Goal: Find specific page/section: Find specific page/section

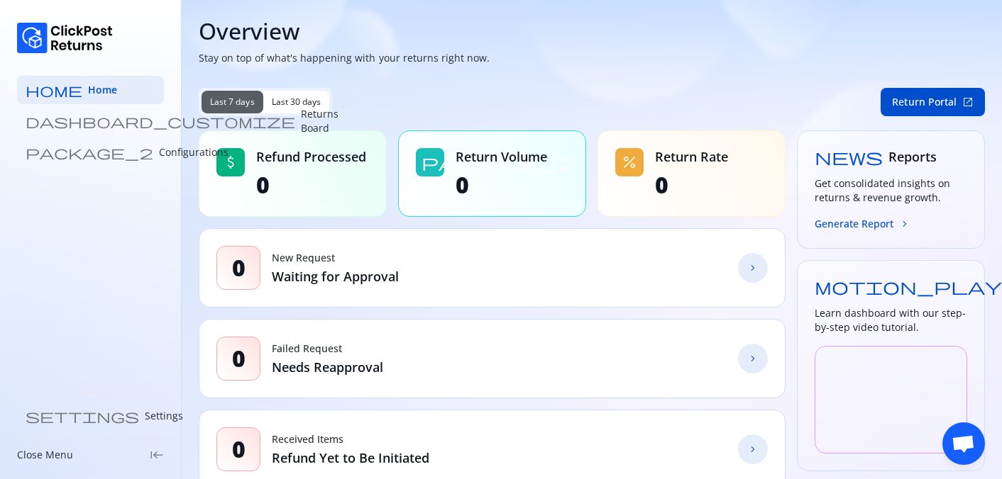
scroll to position [177, 0]
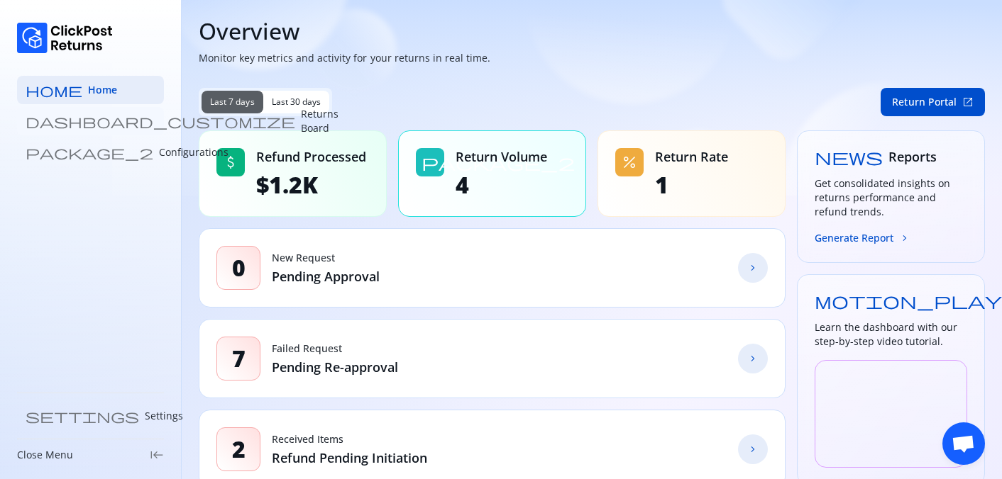
click at [124, 125] on link "dashboard_customize Returns Board" at bounding box center [90, 121] width 147 height 28
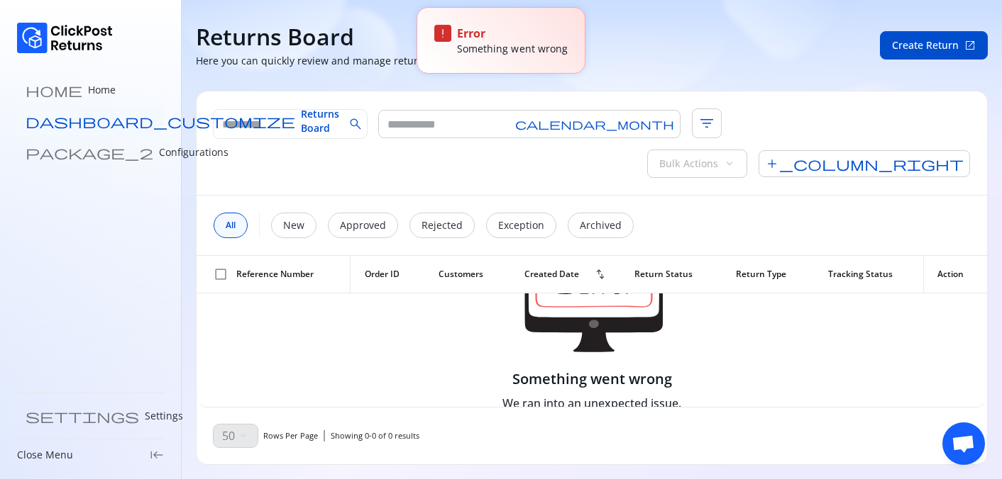
click at [301, 120] on span "Returns Board" at bounding box center [320, 121] width 38 height 28
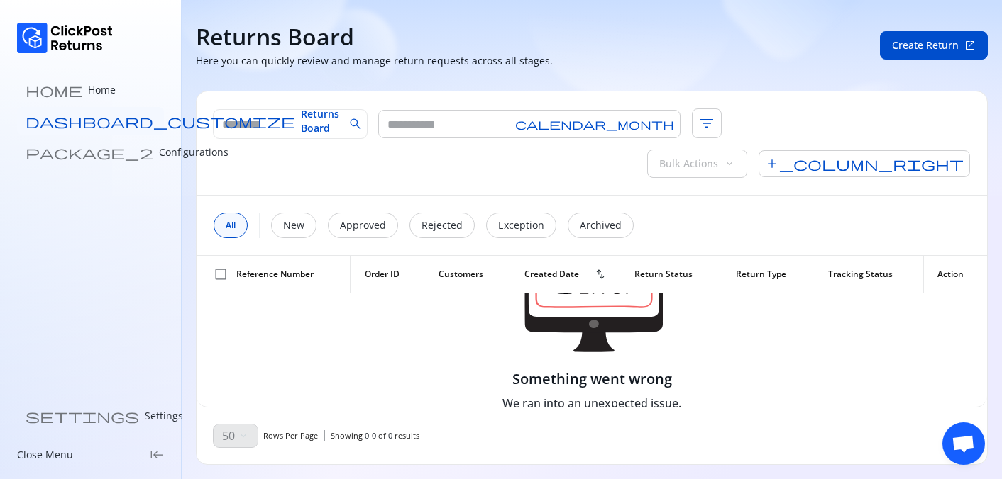
click at [97, 113] on link "dashboard_customize Returns Board" at bounding box center [90, 121] width 147 height 28
click at [301, 116] on span "Returns Board" at bounding box center [320, 121] width 38 height 28
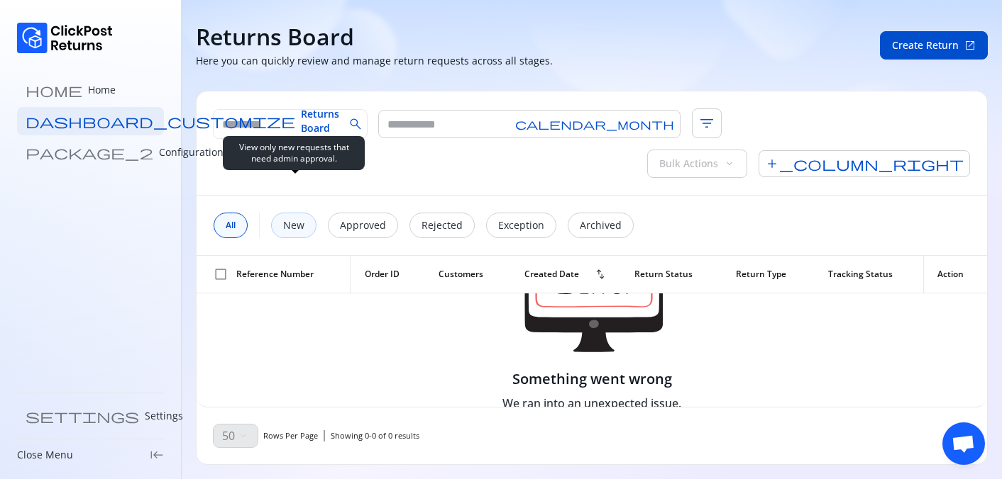
click at [297, 218] on p "New" at bounding box center [293, 225] width 21 height 14
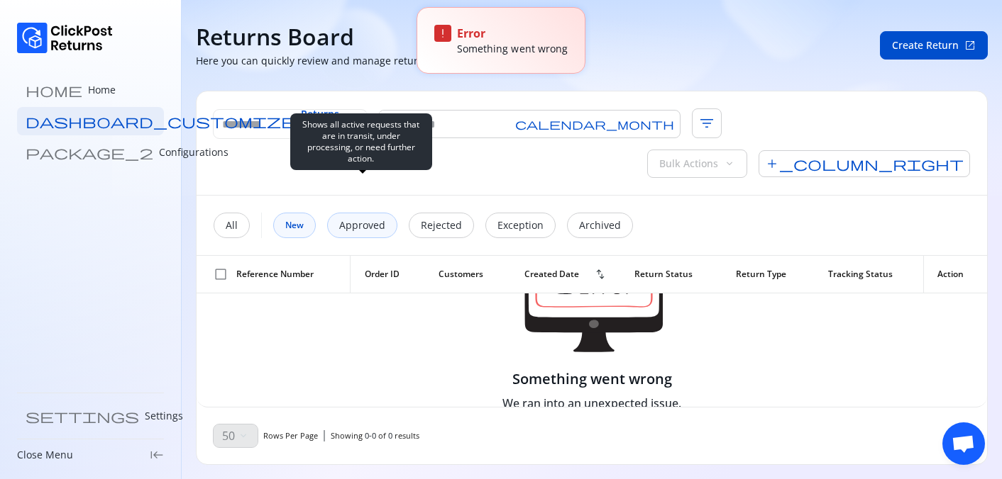
click at [371, 218] on p "Approved" at bounding box center [362, 225] width 46 height 14
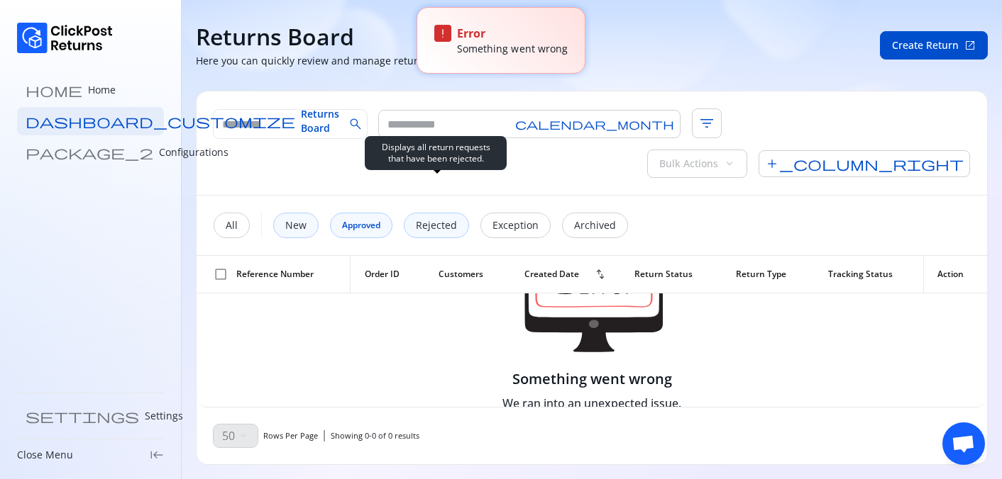
click at [437, 218] on p "Rejected" at bounding box center [436, 225] width 41 height 14
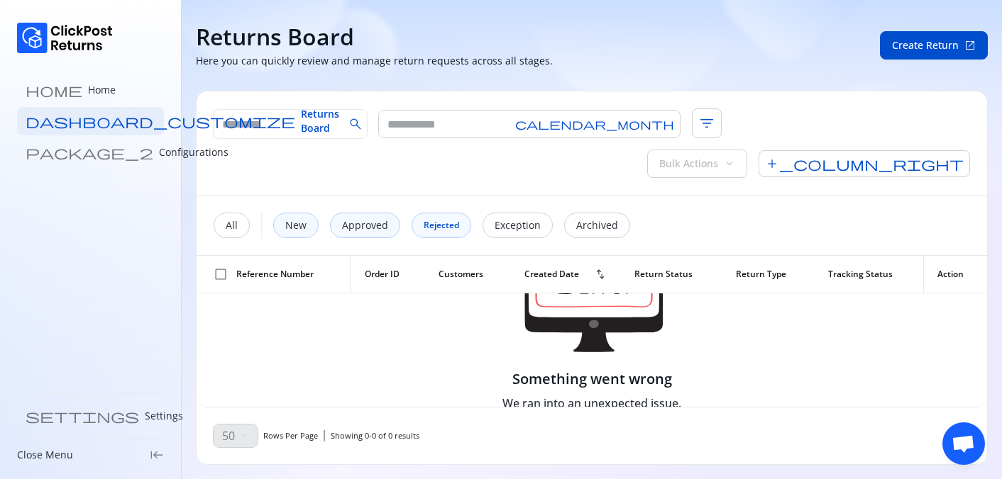
scroll to position [1, 0]
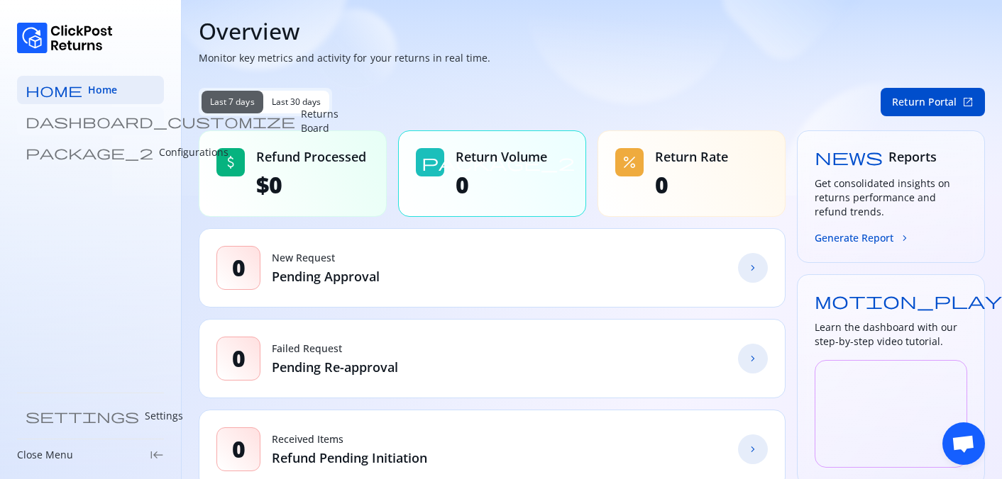
click at [301, 122] on p "Returns Board" at bounding box center [320, 121] width 38 height 28
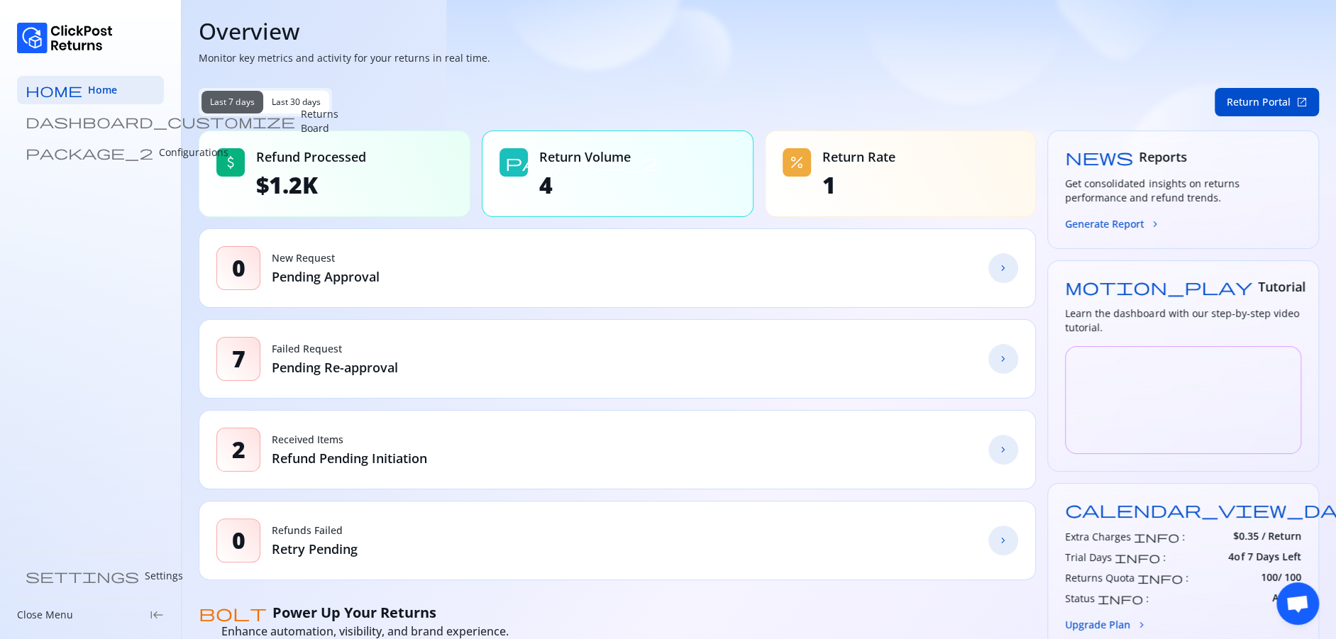
scroll to position [580, 0]
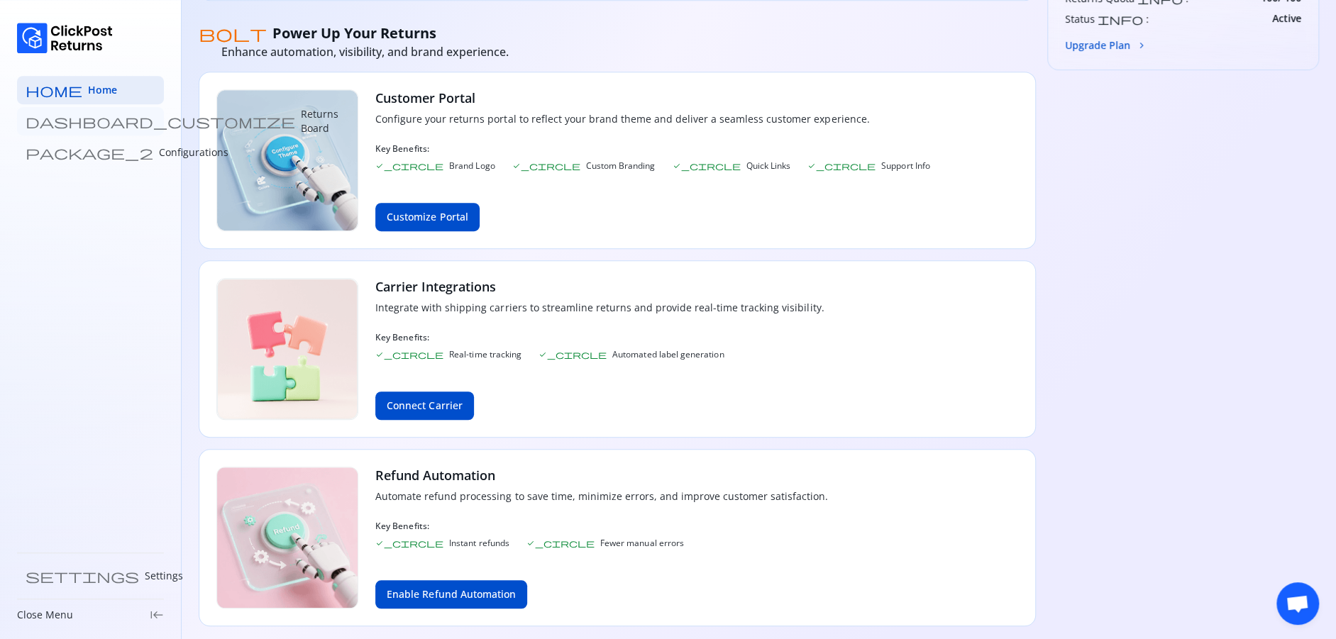
click at [301, 116] on p "Returns Board" at bounding box center [320, 121] width 38 height 28
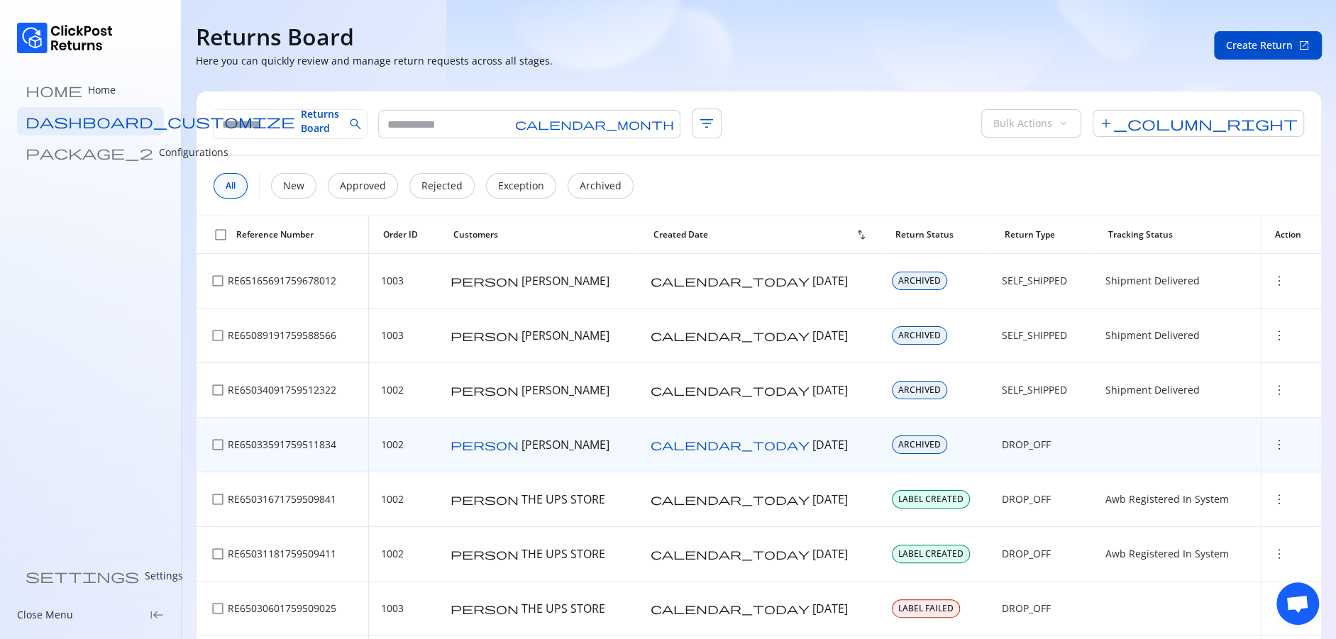
scroll to position [370, 0]
